Goal: Communication & Community: Connect with others

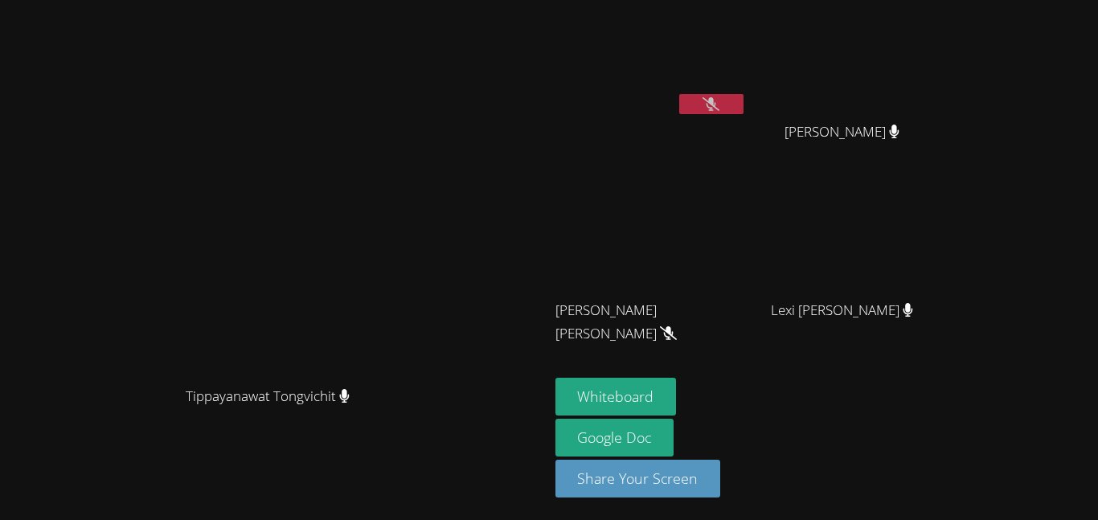
click at [720, 105] on icon at bounding box center [711, 104] width 17 height 14
click at [716, 108] on icon at bounding box center [711, 104] width 10 height 14
click at [747, 98] on video at bounding box center [651, 60] width 191 height 108
click at [747, 99] on video at bounding box center [651, 60] width 191 height 108
click at [720, 103] on icon at bounding box center [711, 104] width 17 height 14
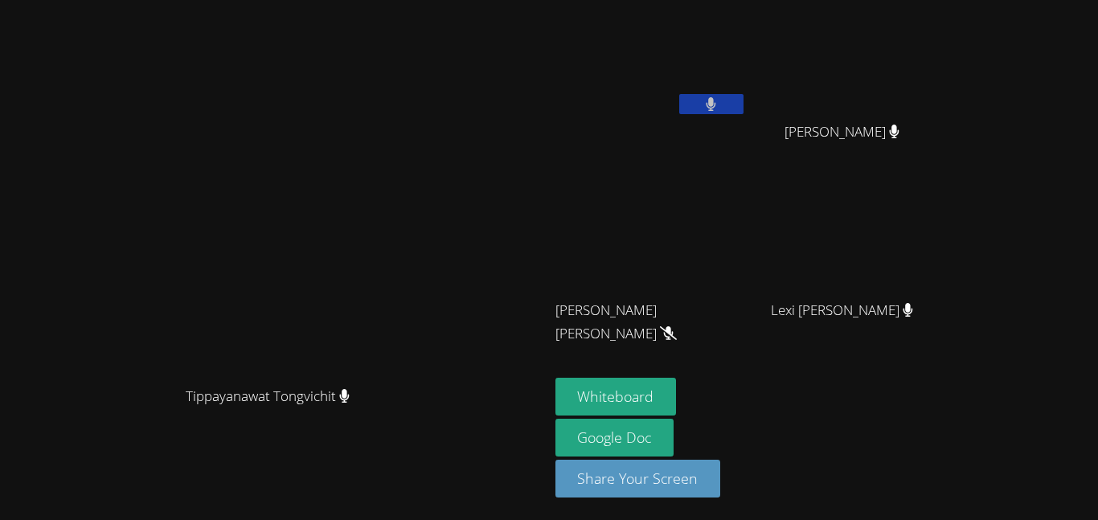
click at [716, 105] on icon at bounding box center [711, 104] width 10 height 14
click at [720, 105] on icon at bounding box center [711, 104] width 17 height 14
click at [716, 104] on icon at bounding box center [712, 104] width 10 height 14
click at [744, 105] on button at bounding box center [711, 104] width 64 height 20
click at [744, 108] on button at bounding box center [711, 104] width 64 height 20
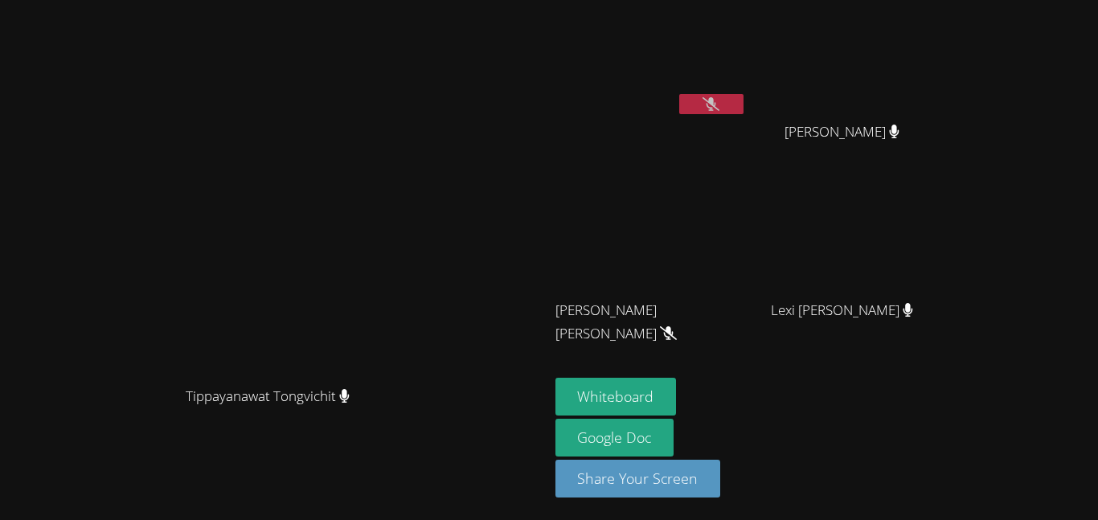
click at [744, 105] on button at bounding box center [711, 104] width 64 height 20
click at [744, 100] on button at bounding box center [711, 104] width 64 height 20
